Goal: Task Accomplishment & Management: Complete application form

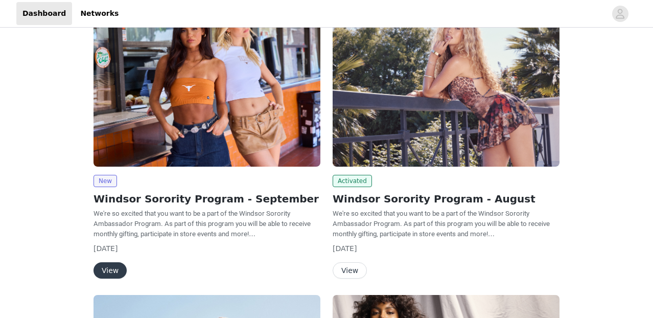
click at [107, 270] on button "View" at bounding box center [109, 270] width 33 height 16
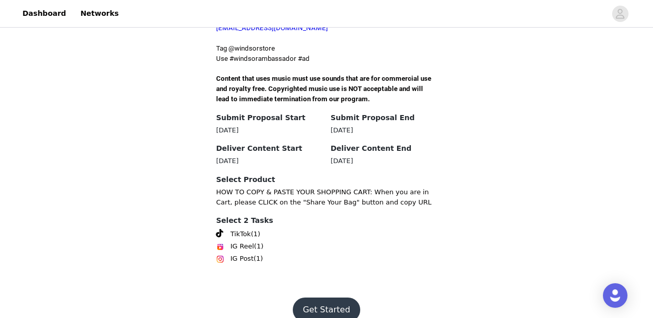
scroll to position [348, 0]
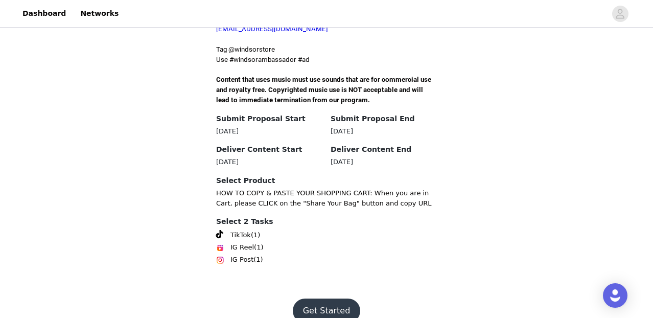
click at [329, 298] on button "Get Started" at bounding box center [327, 310] width 68 height 25
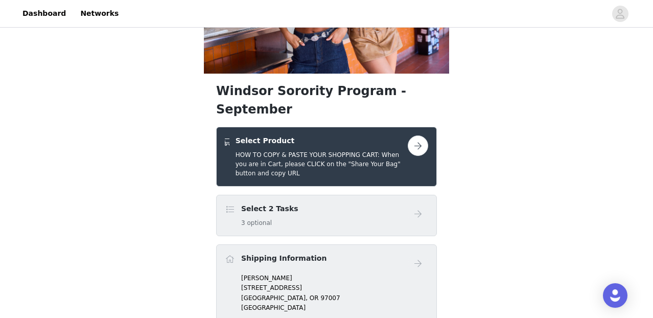
scroll to position [120, 0]
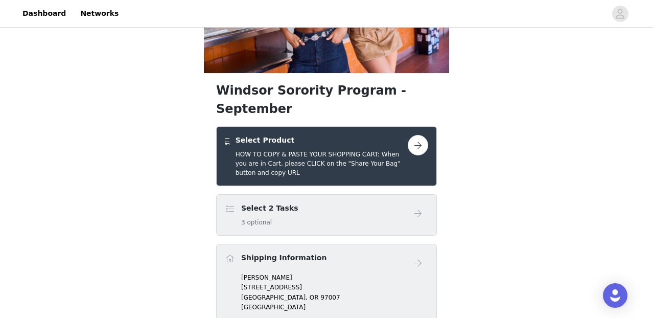
click at [420, 135] on button "button" at bounding box center [418, 145] width 20 height 20
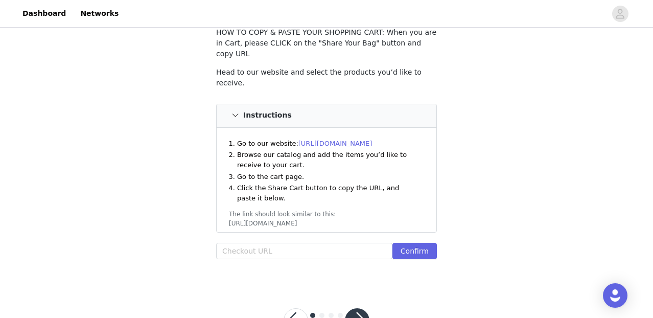
scroll to position [68, 0]
click at [306, 242] on input "text" at bounding box center [304, 250] width 176 height 16
paste input "[URL][DOMAIN_NAME]"
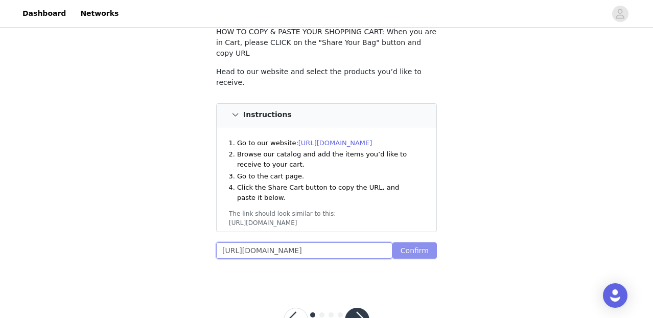
type input "[URL][DOMAIN_NAME]"
click at [417, 242] on button "Confirm" at bounding box center [414, 250] width 44 height 16
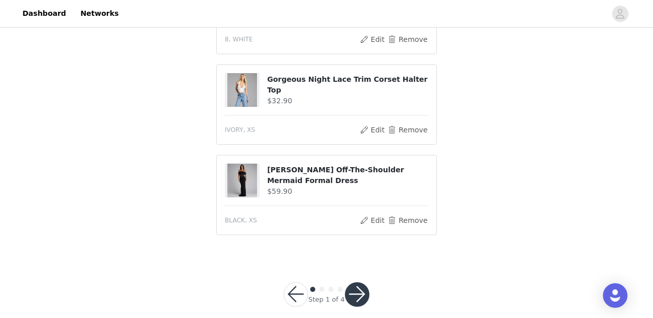
scroll to position [628, 0]
click at [358, 282] on button "button" at bounding box center [357, 294] width 25 height 25
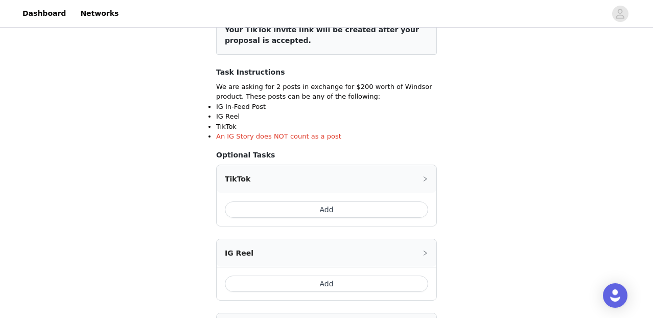
scroll to position [185, 0]
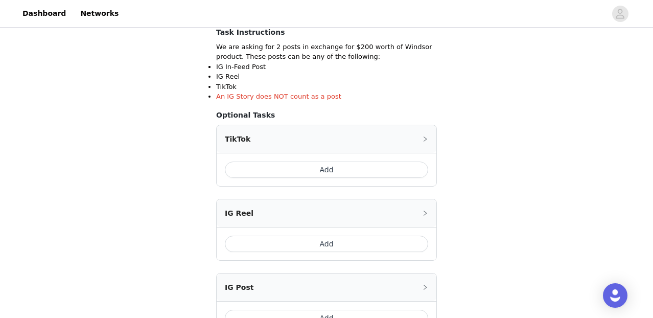
click at [331, 168] on button "Add" at bounding box center [326, 169] width 203 height 16
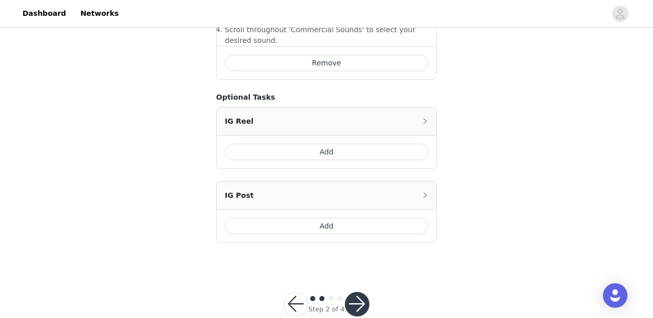
scroll to position [469, 0]
click at [399, 218] on button "Add" at bounding box center [326, 226] width 203 height 16
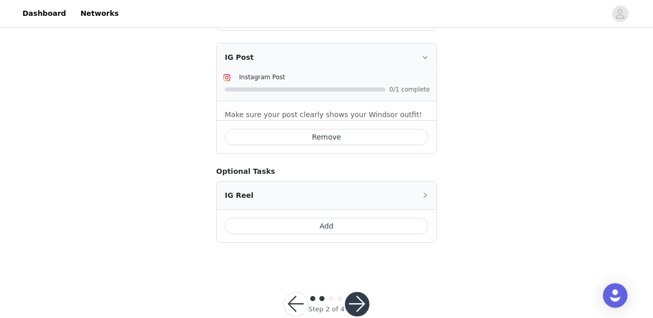
scroll to position [518, 0]
click at [365, 292] on button "button" at bounding box center [357, 304] width 25 height 25
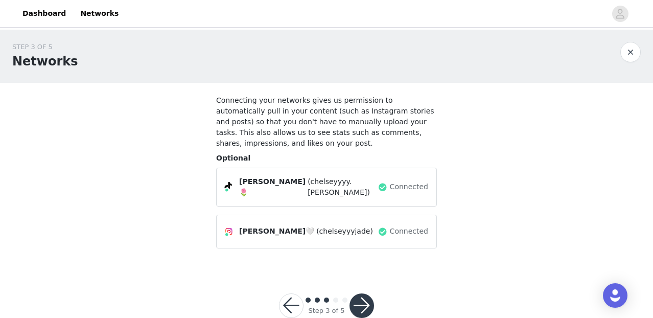
click at [357, 301] on button "button" at bounding box center [361, 305] width 25 height 25
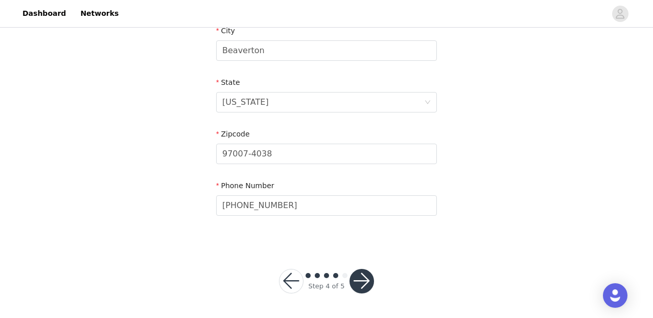
scroll to position [378, 0]
click at [367, 285] on button "button" at bounding box center [361, 281] width 25 height 25
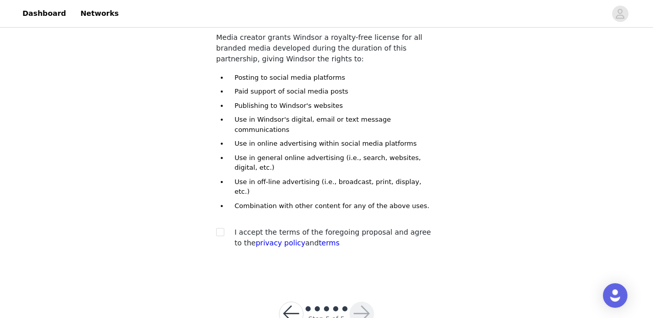
scroll to position [128, 0]
click at [220, 228] on input "checkbox" at bounding box center [219, 231] width 7 height 7
checkbox input "true"
click at [360, 302] on button "button" at bounding box center [361, 314] width 25 height 25
